Goal: Task Accomplishment & Management: Manage account settings

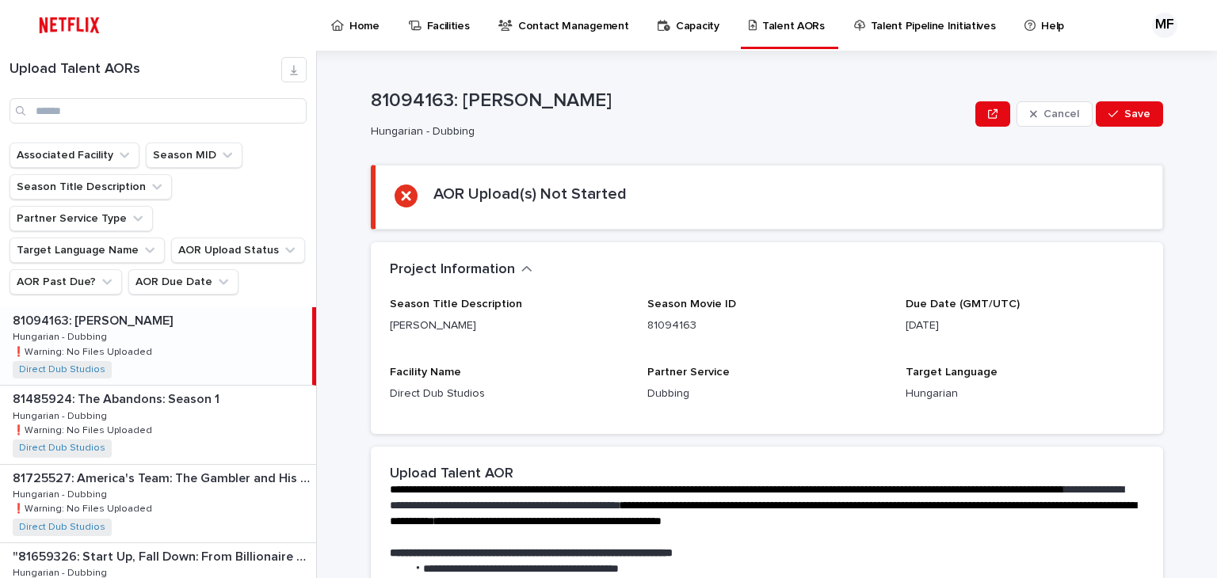
click at [535, 31] on p "Contact Management" at bounding box center [573, 16] width 110 height 33
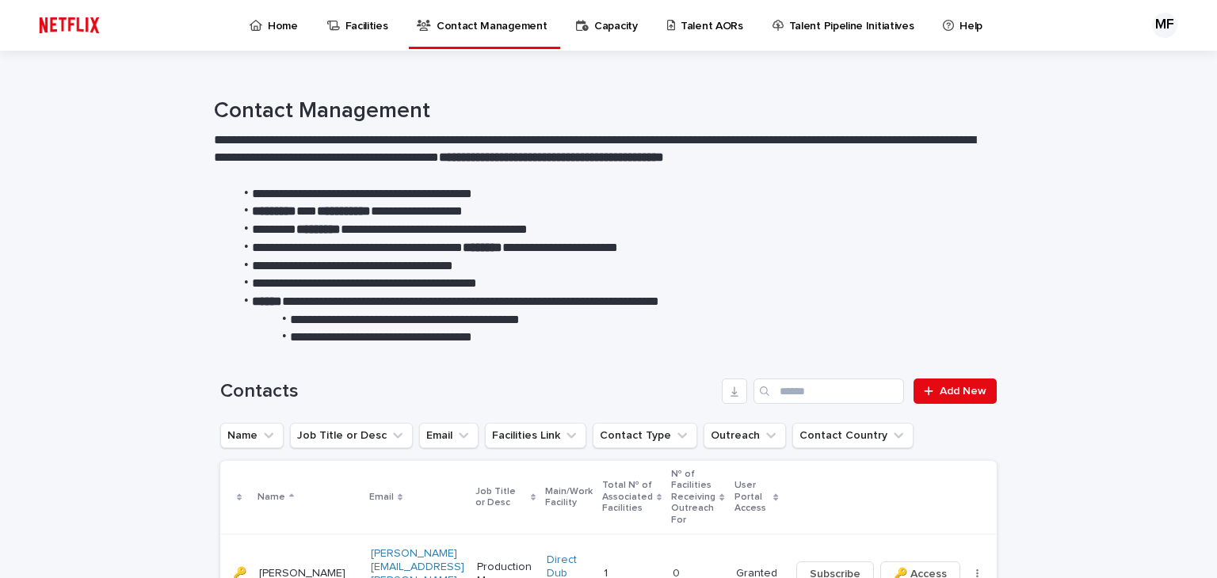
click at [641, 207] on li "**********" at bounding box center [611, 212] width 757 height 18
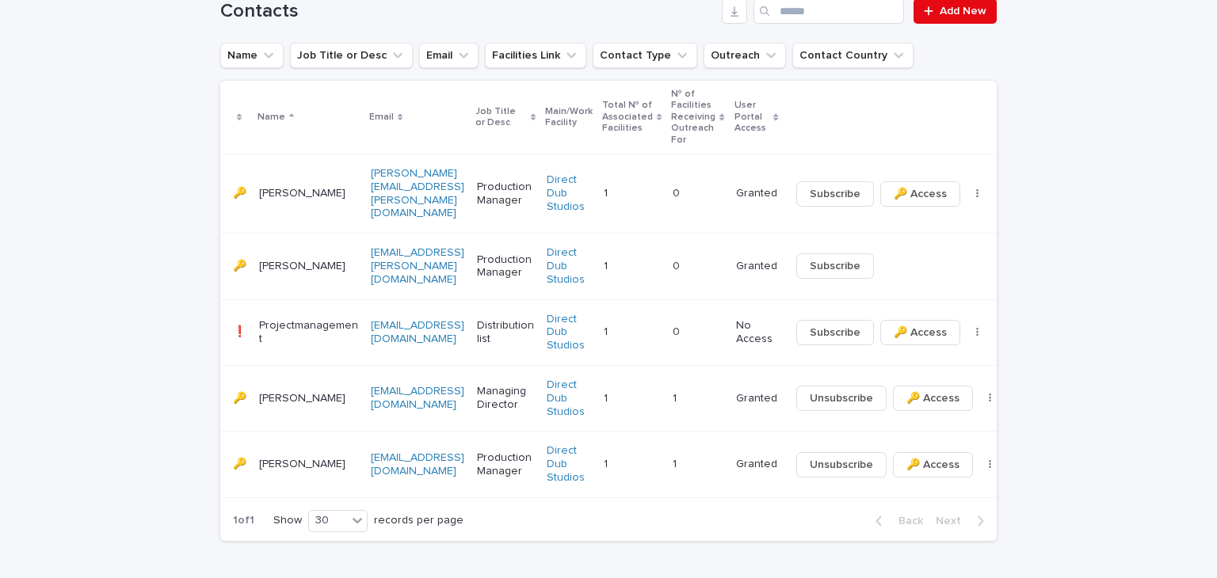
scroll to position [412, 0]
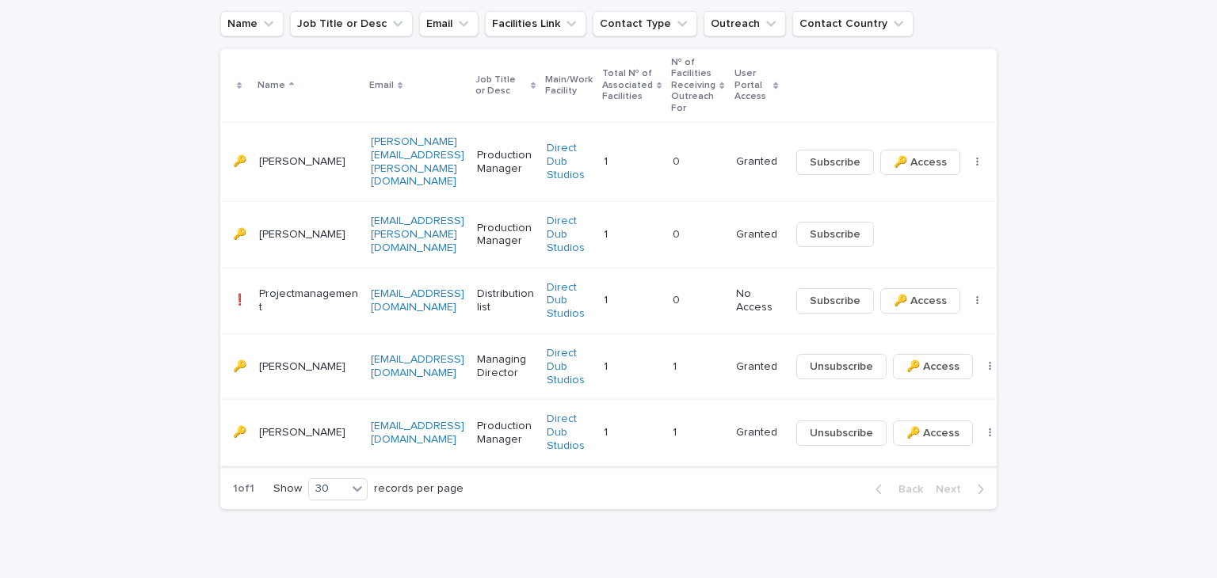
click at [988, 428] on icon "button" at bounding box center [989, 433] width 3 height 11
click at [1039, 316] on div "Loading... Saving… Loading... Saving… Contacts Add New Name Job Title or Desc E…" at bounding box center [608, 268] width 1217 height 666
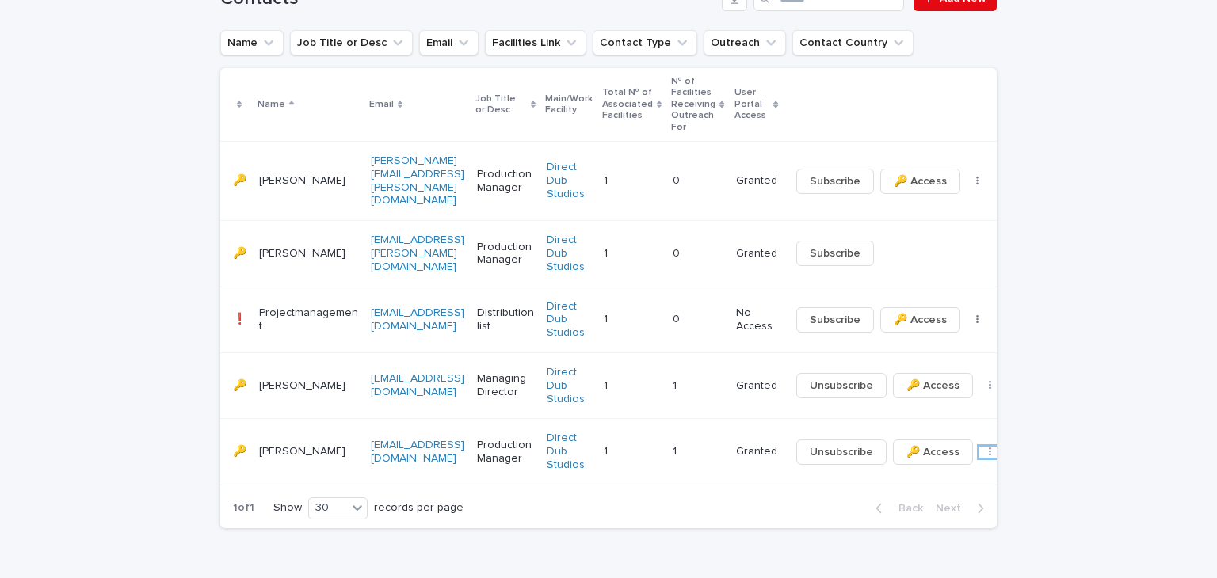
scroll to position [394, 0]
click at [979, 446] on button "button" at bounding box center [990, 451] width 22 height 11
click at [944, 463] on button "⤫ Delete" at bounding box center [933, 468] width 105 height 25
